Goal: Find contact information: Find contact information

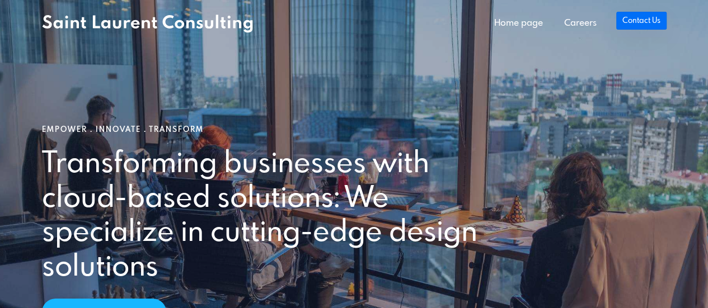
click at [632, 21] on link "Contact Us" at bounding box center [641, 21] width 50 height 18
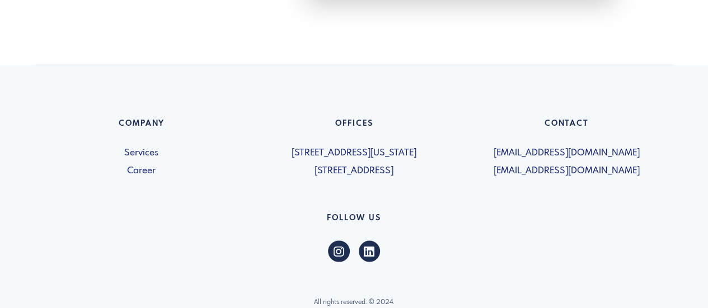
scroll to position [970, 0]
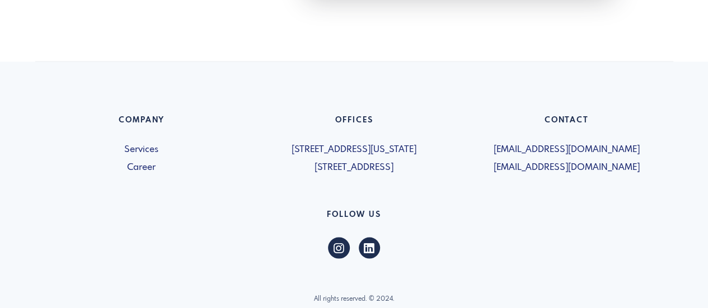
drag, startPoint x: 450, startPoint y: 149, endPoint x: 252, endPoint y: 151, distance: 197.6
click at [252, 151] on div "Offices 5019-1460 Broadway New York, NY 10036, USA 600 - 15 Allstate Parkway Ma…" at bounding box center [354, 144] width 213 height 59
copy span "[STREET_ADDRESS][US_STATE]"
click at [678, 280] on footer "Company Services Career Offices 5019-1460 Broadway New York, NY 10036, USA 600 …" at bounding box center [354, 221] width 708 height 319
click at [639, 151] on span "[EMAIL_ADDRESS][DOMAIN_NAME]" at bounding box center [566, 149] width 199 height 13
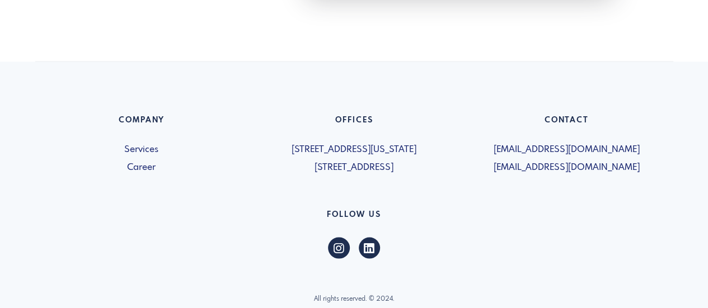
click at [638, 148] on span "[EMAIL_ADDRESS][DOMAIN_NAME]" at bounding box center [566, 149] width 199 height 13
drag, startPoint x: 650, startPoint y: 168, endPoint x: 494, endPoint y: 166, distance: 156.7
click at [494, 166] on span "[EMAIL_ADDRESS][DOMAIN_NAME]" at bounding box center [566, 167] width 199 height 13
copy span "[EMAIL_ADDRESS][DOMAIN_NAME]"
click at [679, 264] on footer "Company Services Career Offices 5019-1460 Broadway New York, NY 10036, USA 600 …" at bounding box center [354, 221] width 708 height 319
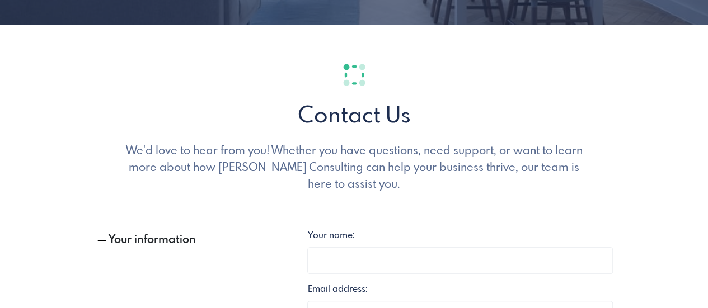
scroll to position [180, 0]
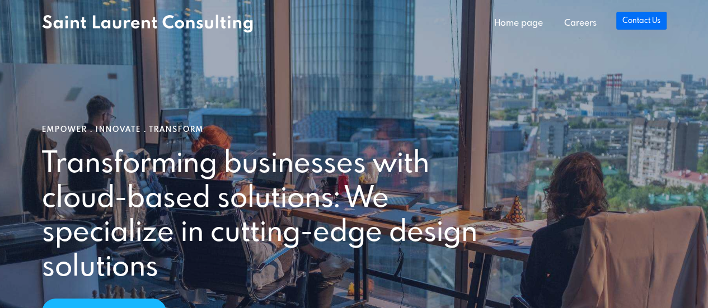
click at [639, 19] on link "Contact Us" at bounding box center [641, 21] width 50 height 18
